Goal: Navigation & Orientation: Find specific page/section

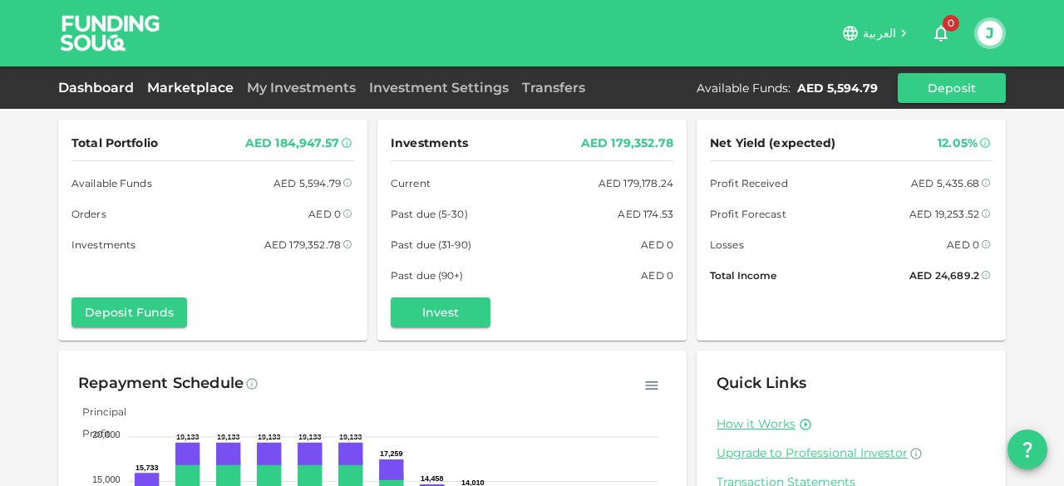
click at [178, 87] on link "Marketplace" at bounding box center [190, 88] width 100 height 16
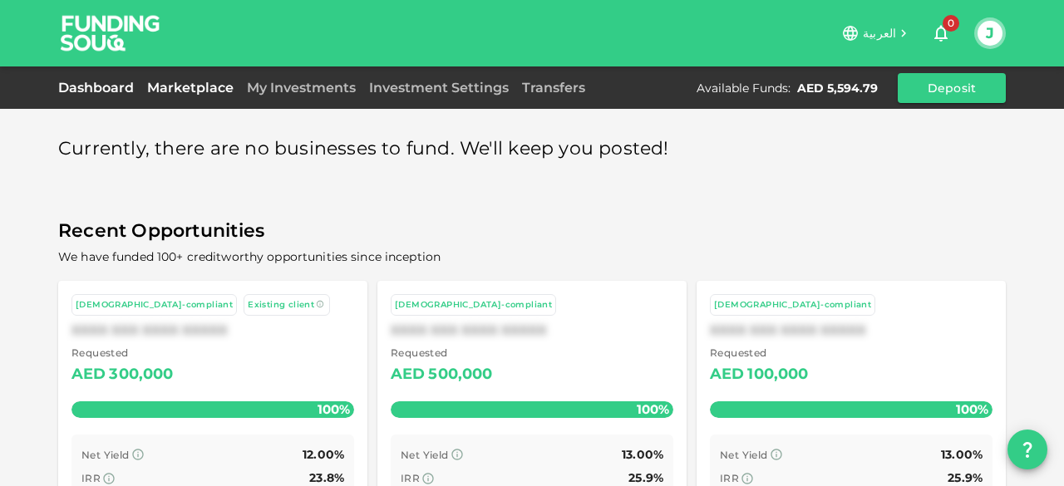
click at [91, 86] on link "Dashboard" at bounding box center [99, 88] width 82 height 16
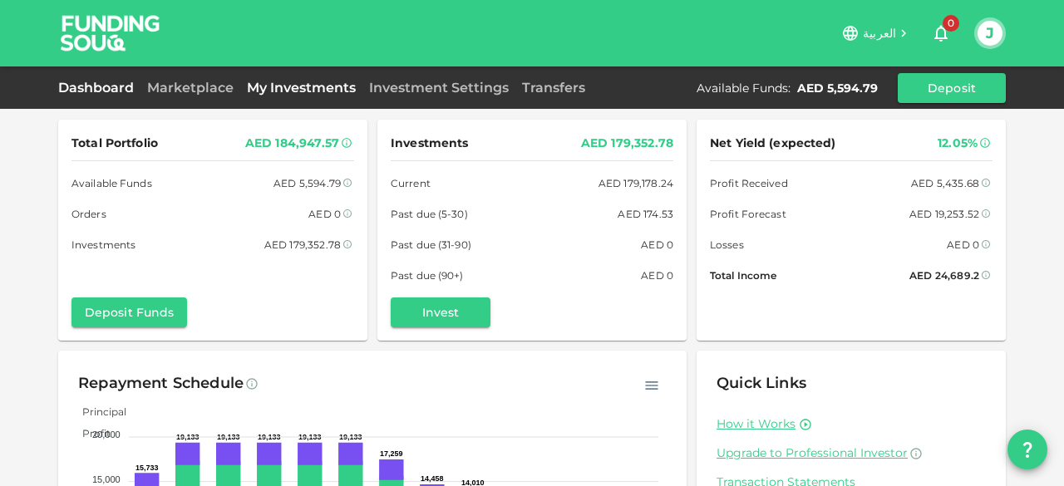
click at [303, 88] on link "My Investments" at bounding box center [301, 88] width 122 height 16
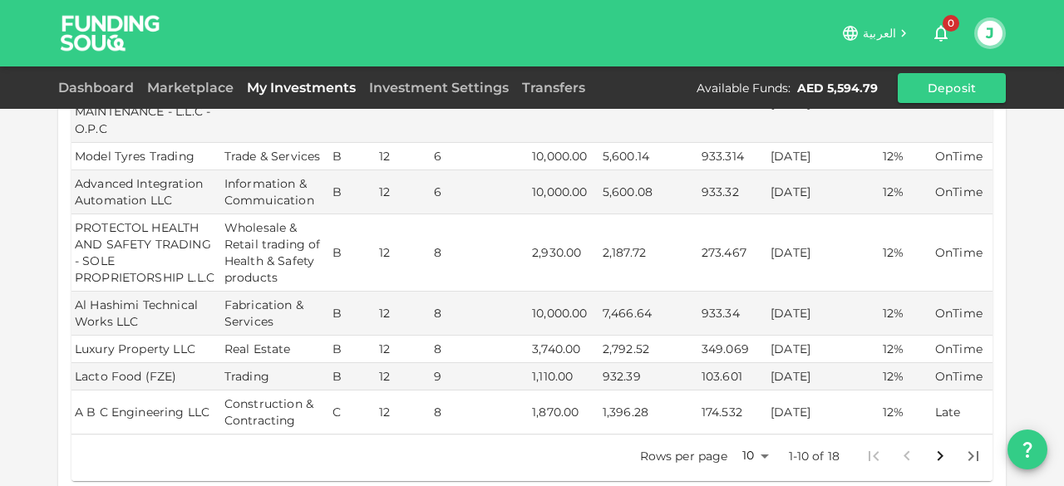
scroll to position [416, 0]
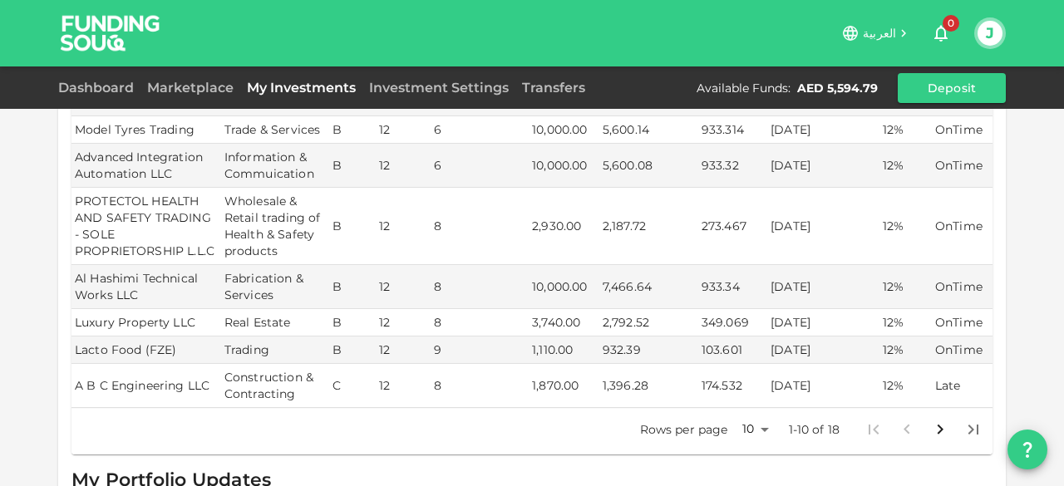
click at [938, 420] on icon "Go to next page" at bounding box center [940, 430] width 20 height 20
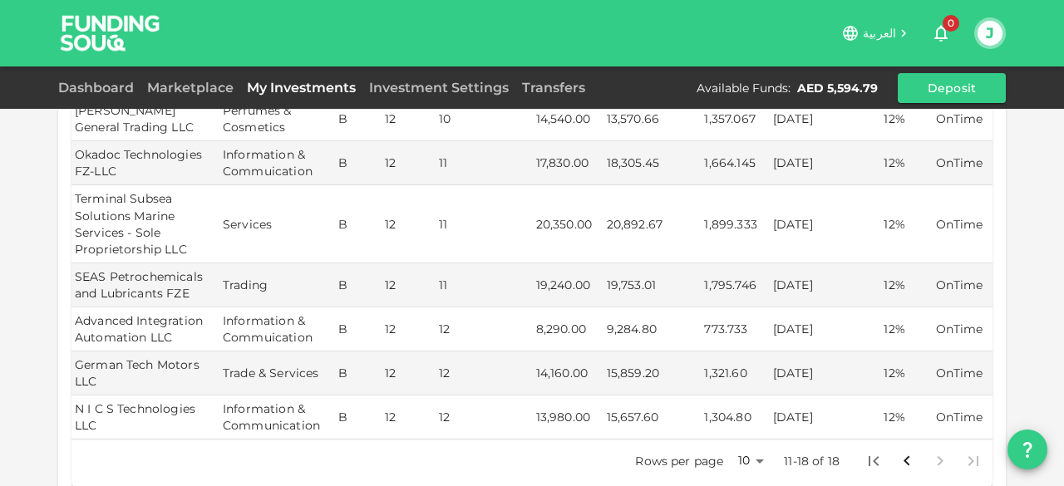
scroll to position [332, 0]
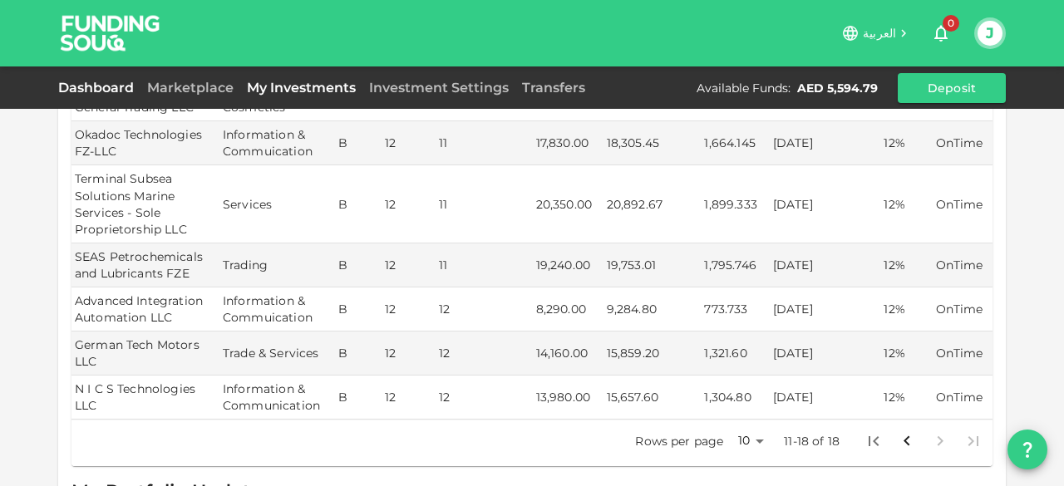
click at [96, 94] on link "Dashboard" at bounding box center [99, 88] width 82 height 16
